Goal: Information Seeking & Learning: Learn about a topic

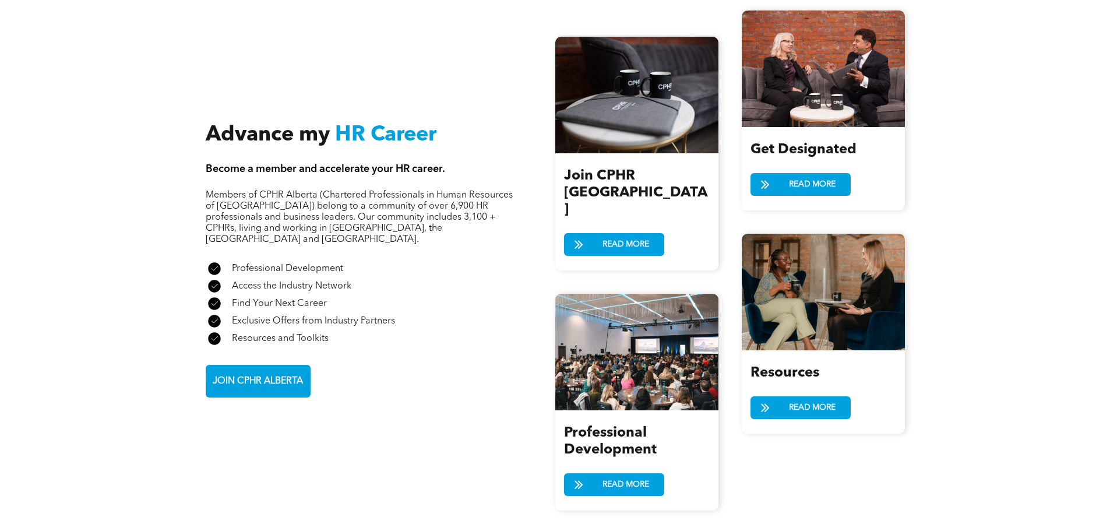
scroll to position [1281, 0]
click at [801, 177] on span "READ MORE" at bounding box center [812, 184] width 55 height 22
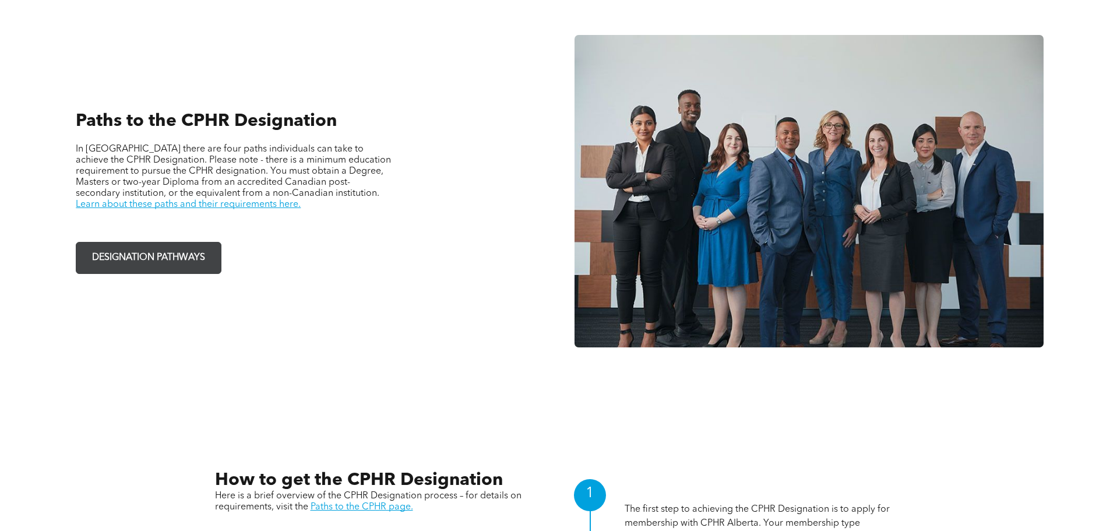
scroll to position [874, 0]
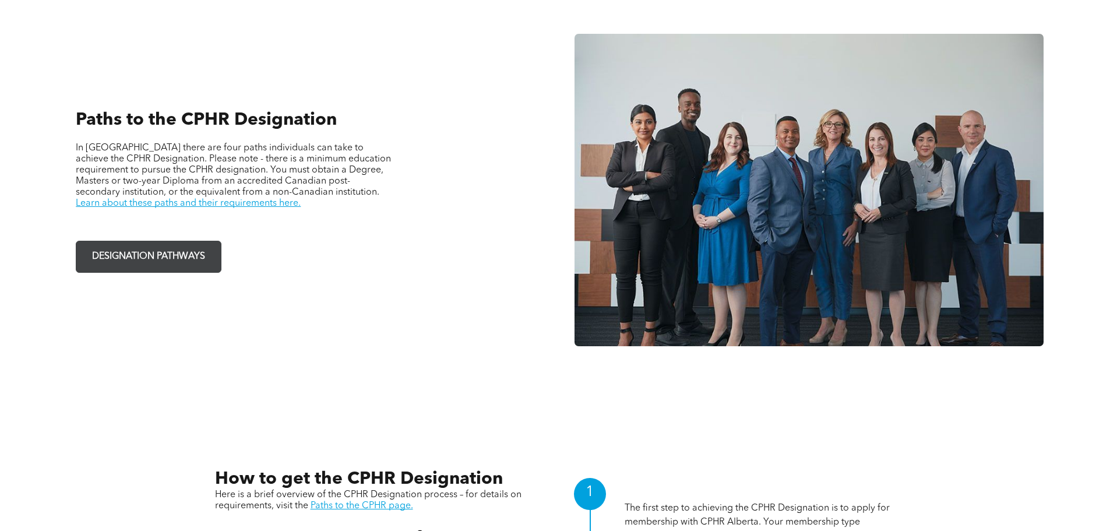
click at [191, 258] on span "DESIGNATION PATHWAYS" at bounding box center [148, 256] width 121 height 23
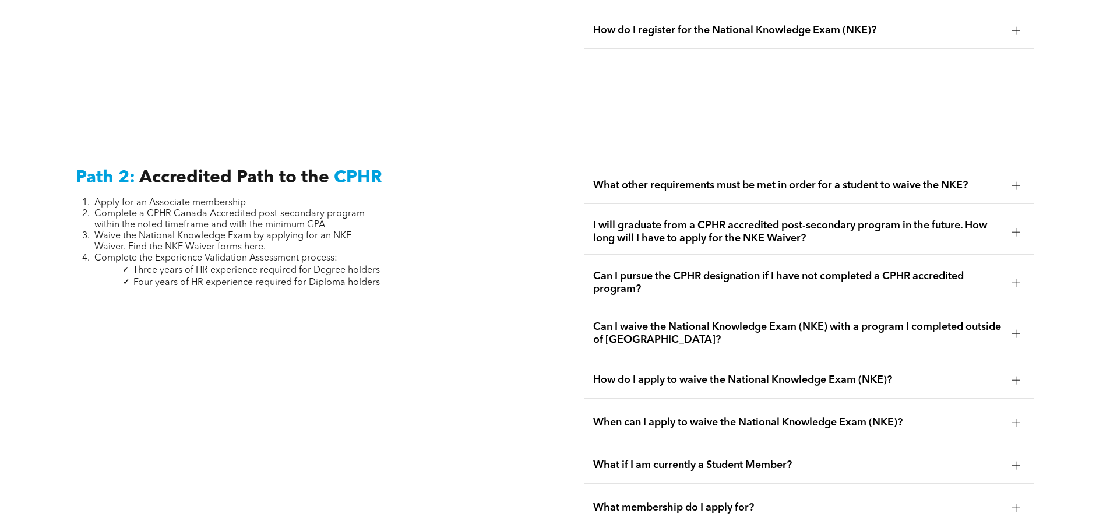
scroll to position [1806, 0]
